Goal: Transaction & Acquisition: Subscribe to service/newsletter

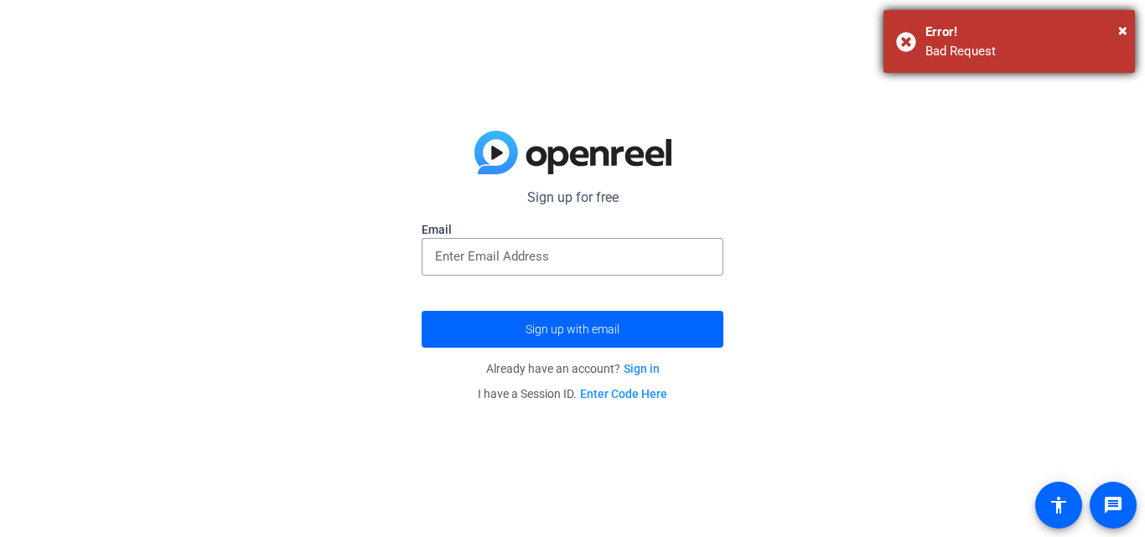
click at [1128, 24] on div "× Error! Bad Request" at bounding box center [1008, 41] width 251 height 63
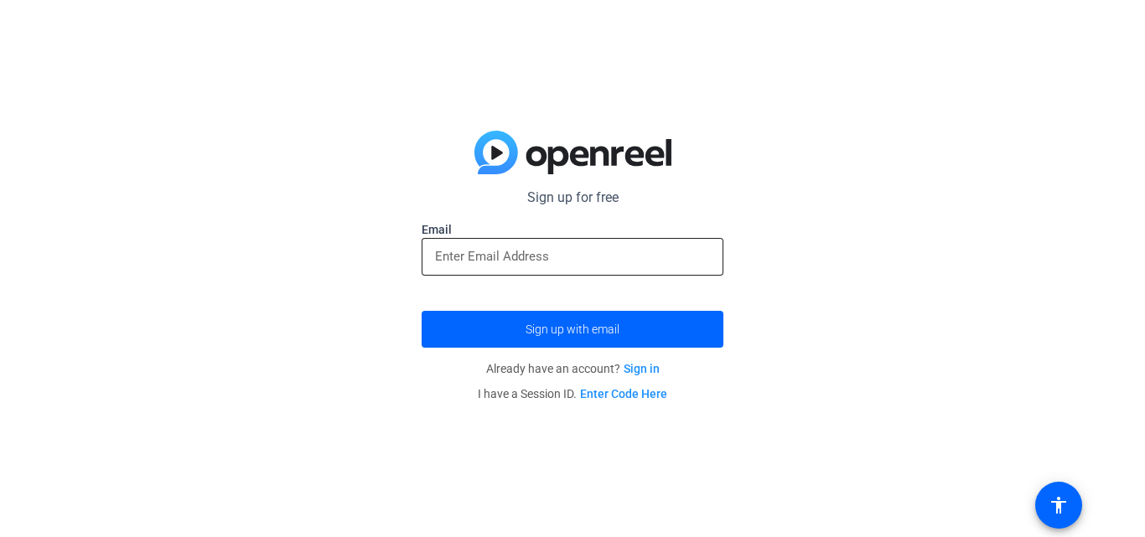
click at [621, 271] on div at bounding box center [572, 257] width 275 height 38
click at [618, 256] on input "email" at bounding box center [572, 256] width 275 height 20
click at [587, 254] on input "email" at bounding box center [572, 256] width 275 height 20
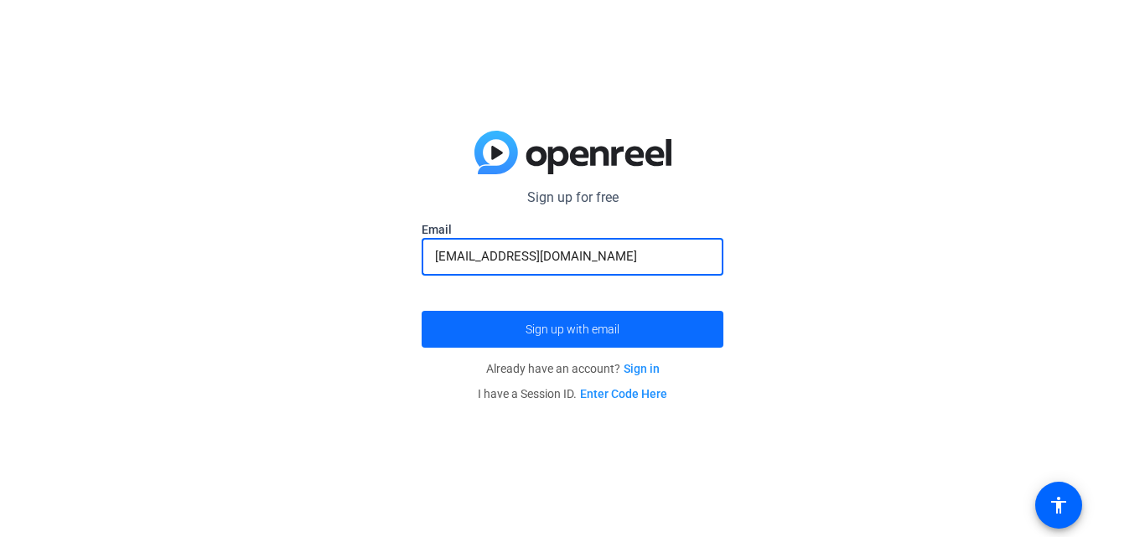
type input "[EMAIL_ADDRESS][DOMAIN_NAME]"
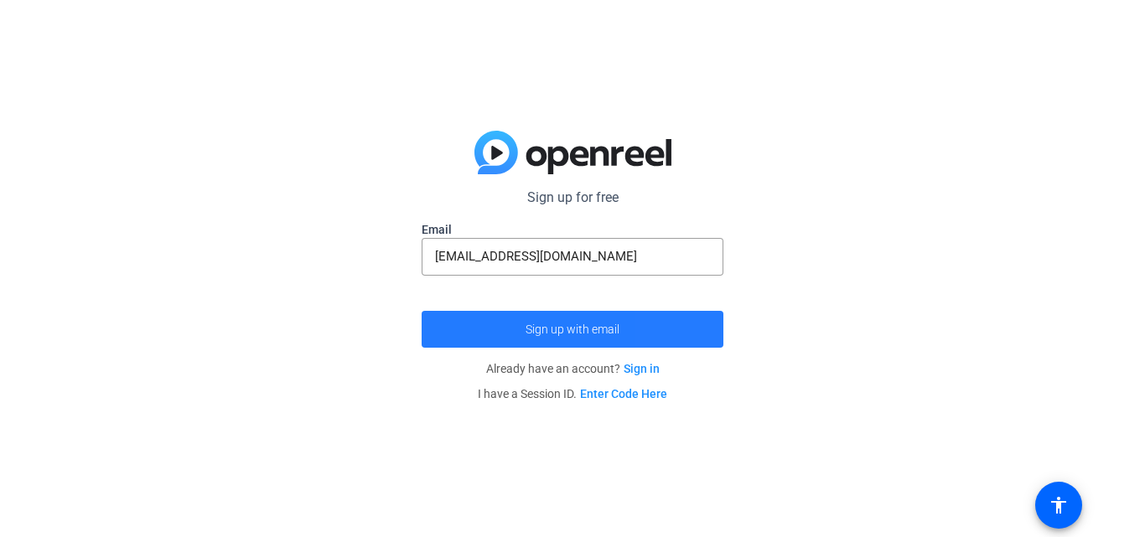
click at [671, 328] on span "submit" at bounding box center [572, 329] width 302 height 40
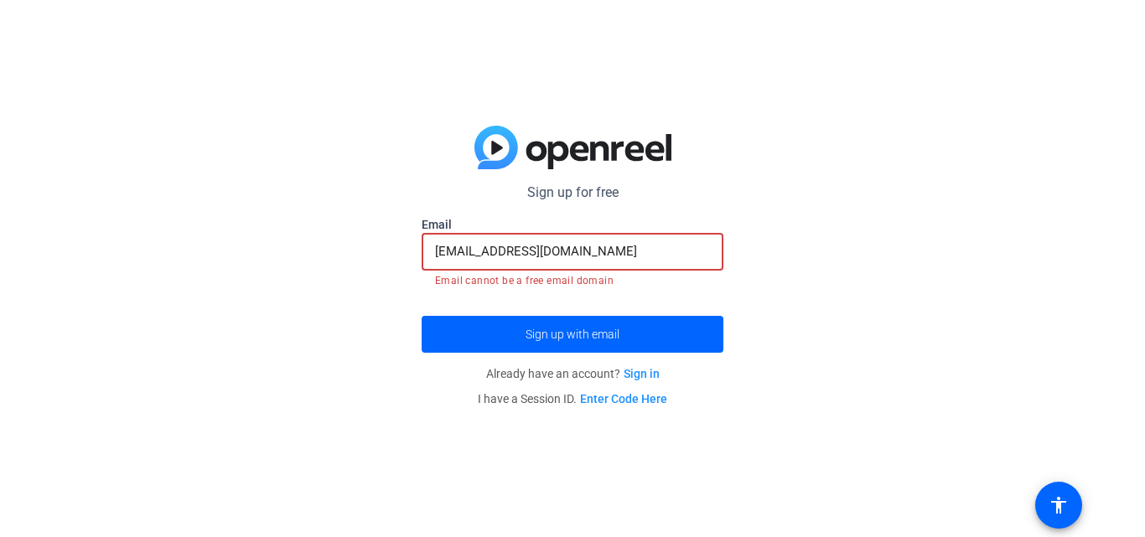
click at [632, 252] on input "[EMAIL_ADDRESS][DOMAIN_NAME]" at bounding box center [572, 251] width 275 height 20
click at [674, 223] on label "Email" at bounding box center [572, 224] width 302 height 17
click at [765, 215] on div "Sign up for free Email [EMAIL_ADDRESS][DOMAIN_NAME] Email cannot be a free emai…" at bounding box center [572, 268] width 1145 height 537
